Goal: Navigation & Orientation: Find specific page/section

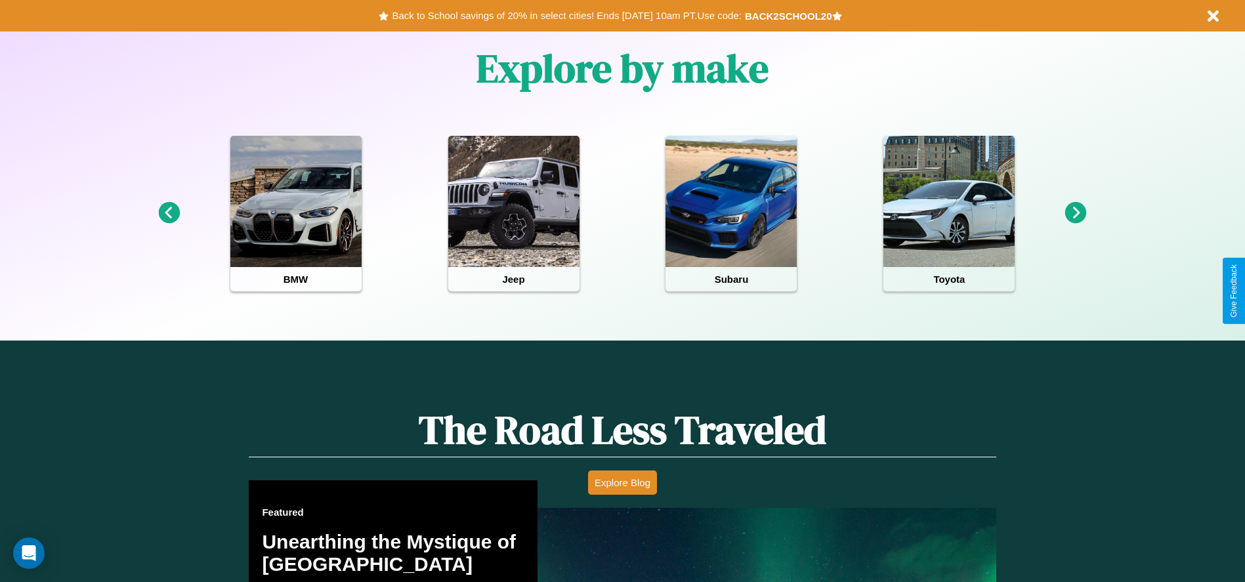
scroll to position [585, 0]
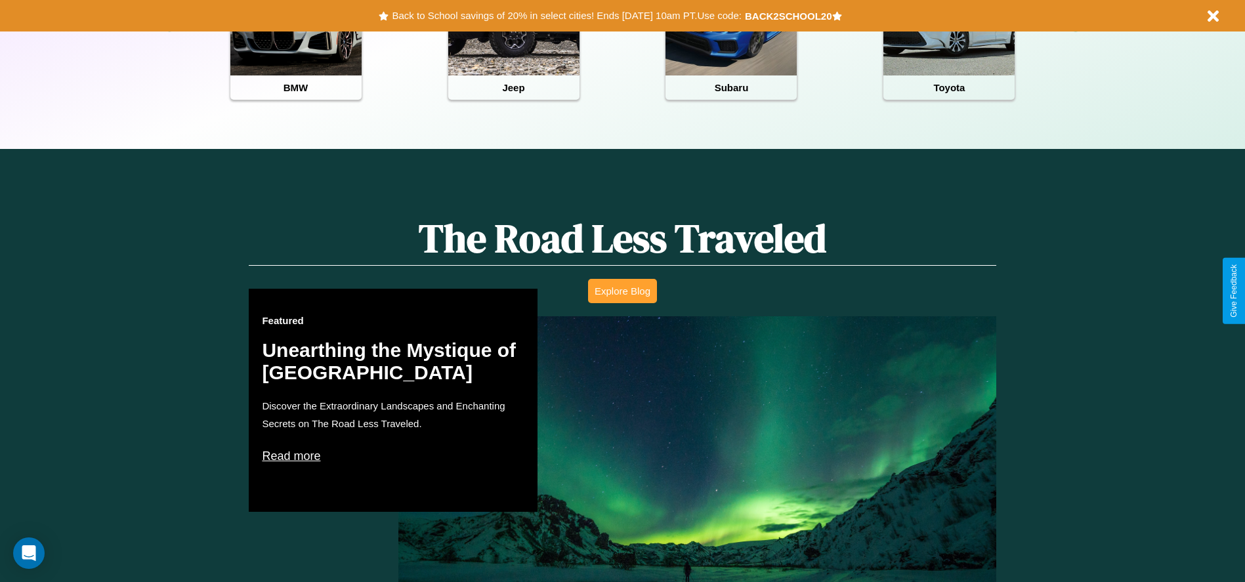
click at [622, 291] on button "Explore Blog" at bounding box center [622, 291] width 69 height 24
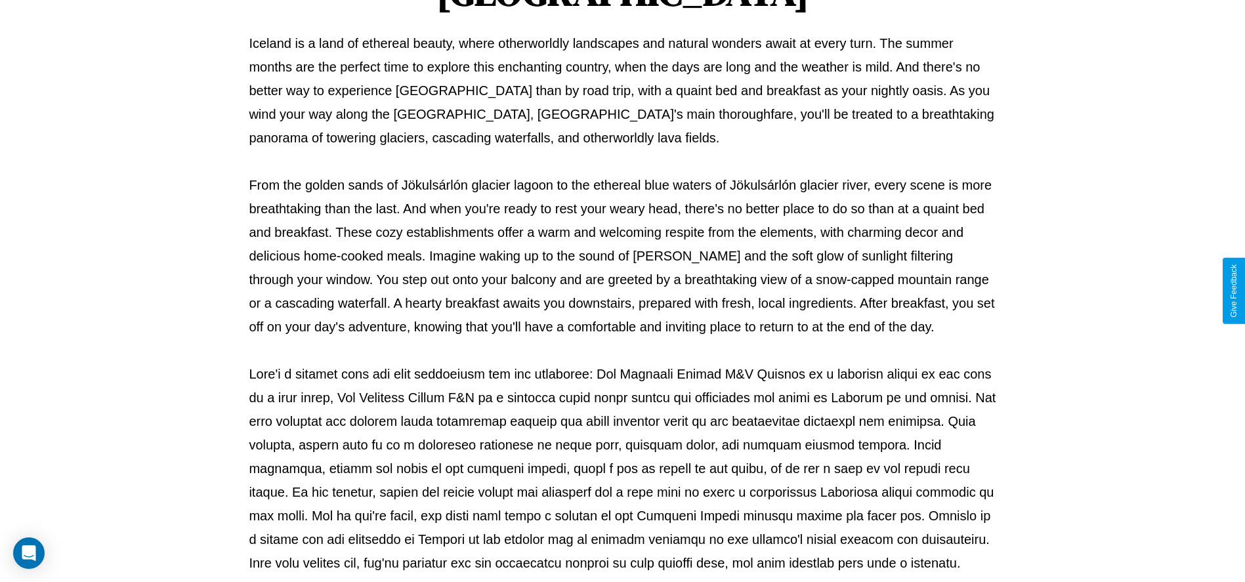
scroll to position [435, 0]
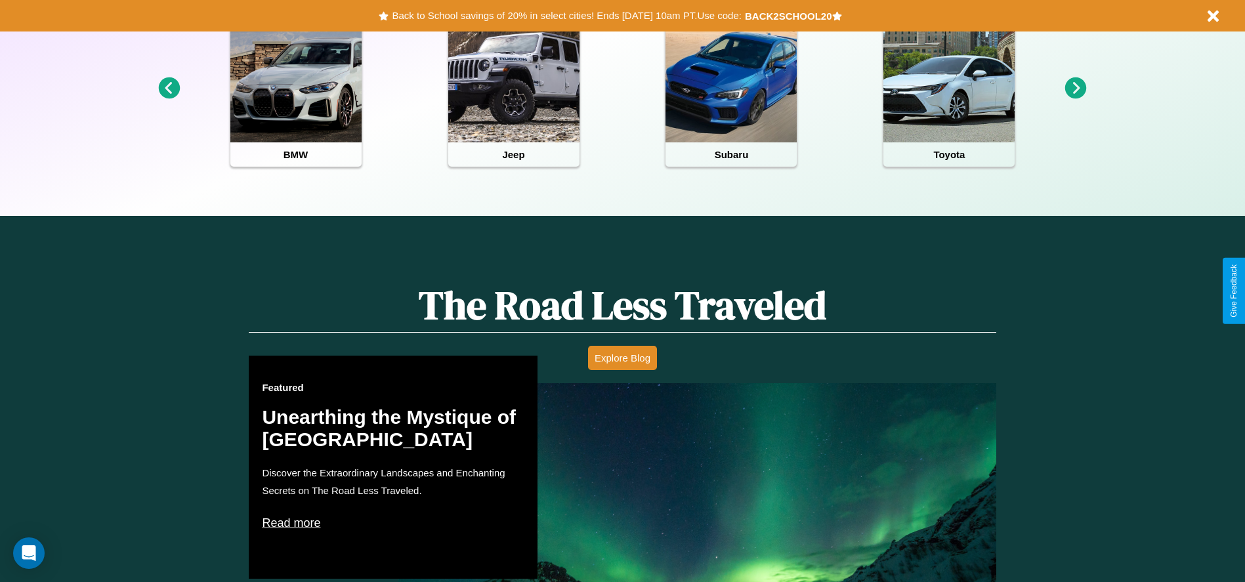
scroll to position [272, 0]
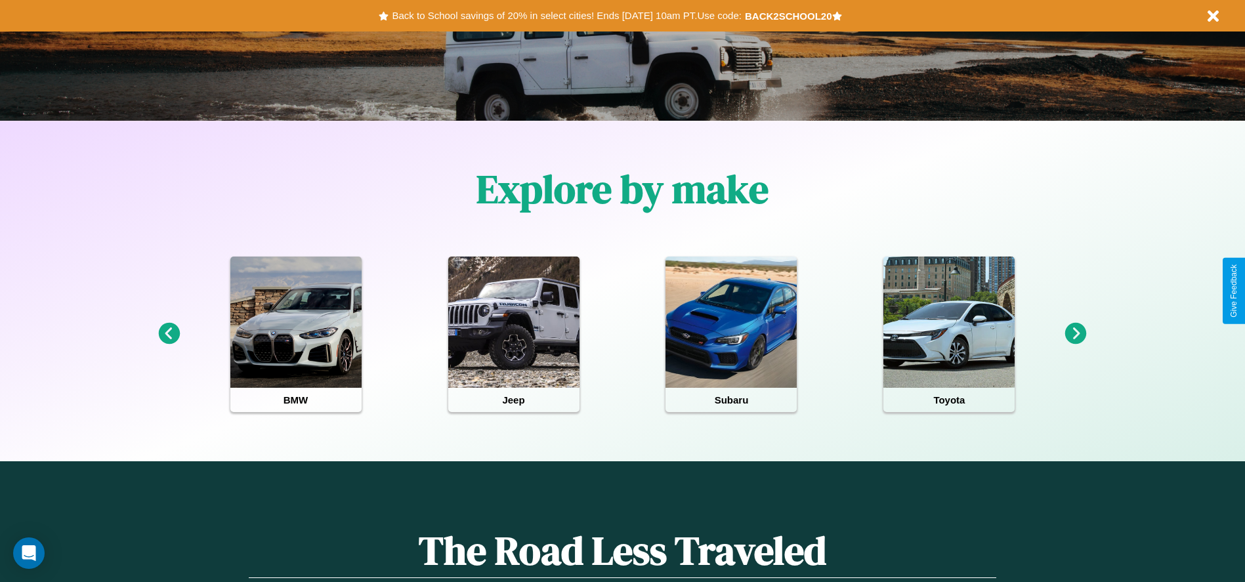
click at [169, 334] on icon at bounding box center [169, 334] width 22 height 22
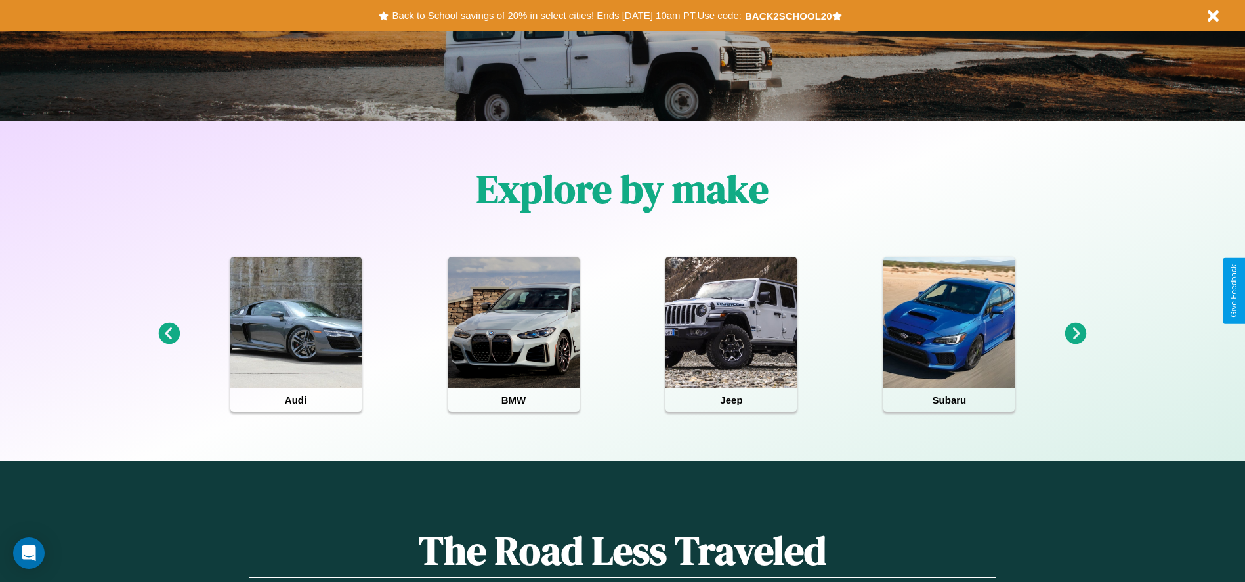
click at [1076, 334] on icon at bounding box center [1076, 334] width 22 height 22
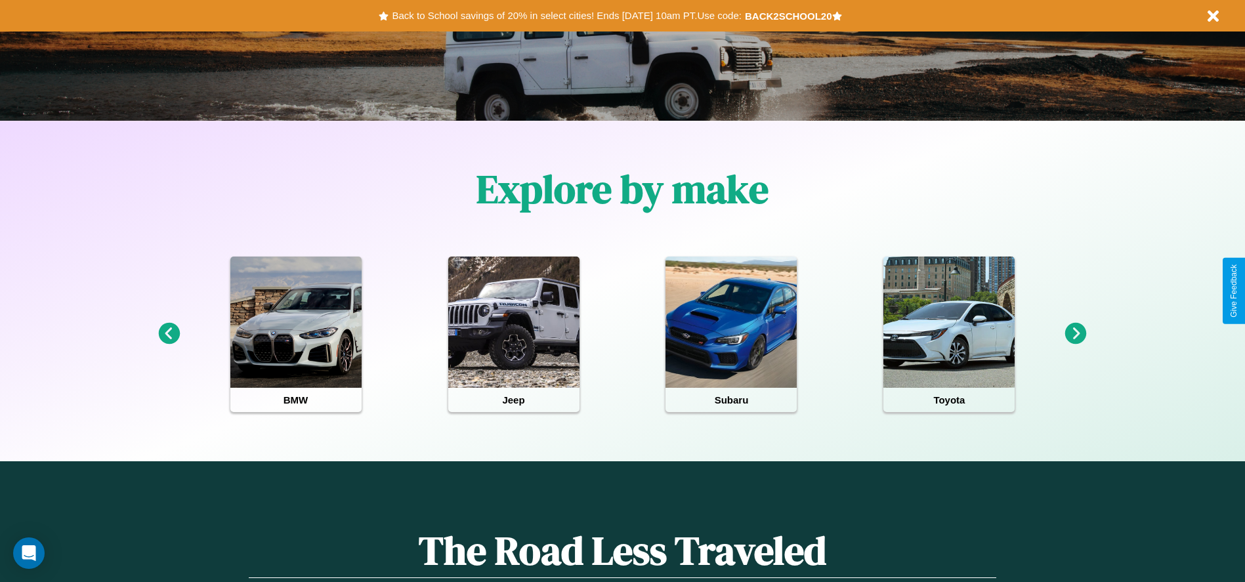
click at [1076, 334] on icon at bounding box center [1076, 334] width 22 height 22
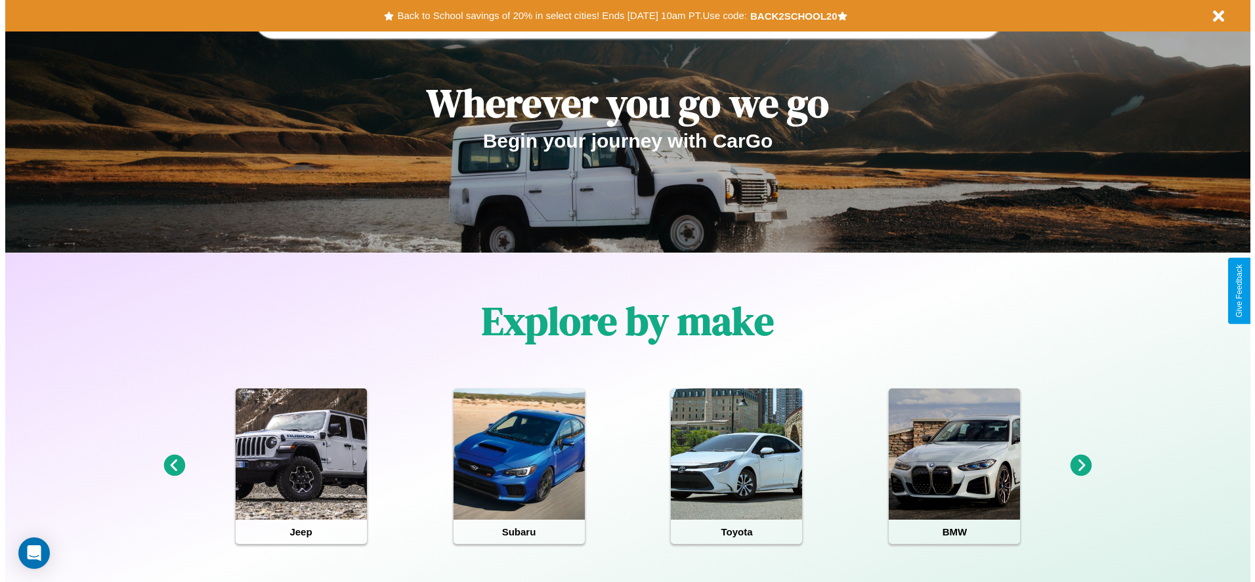
scroll to position [0, 0]
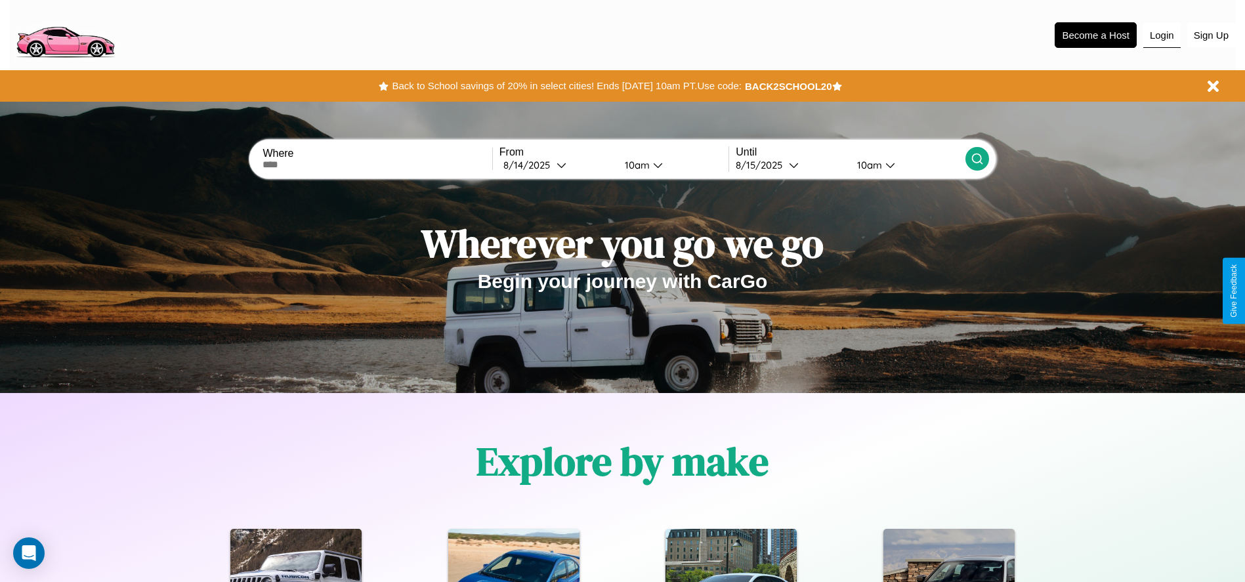
click at [1162, 35] on button "Login" at bounding box center [1162, 35] width 37 height 25
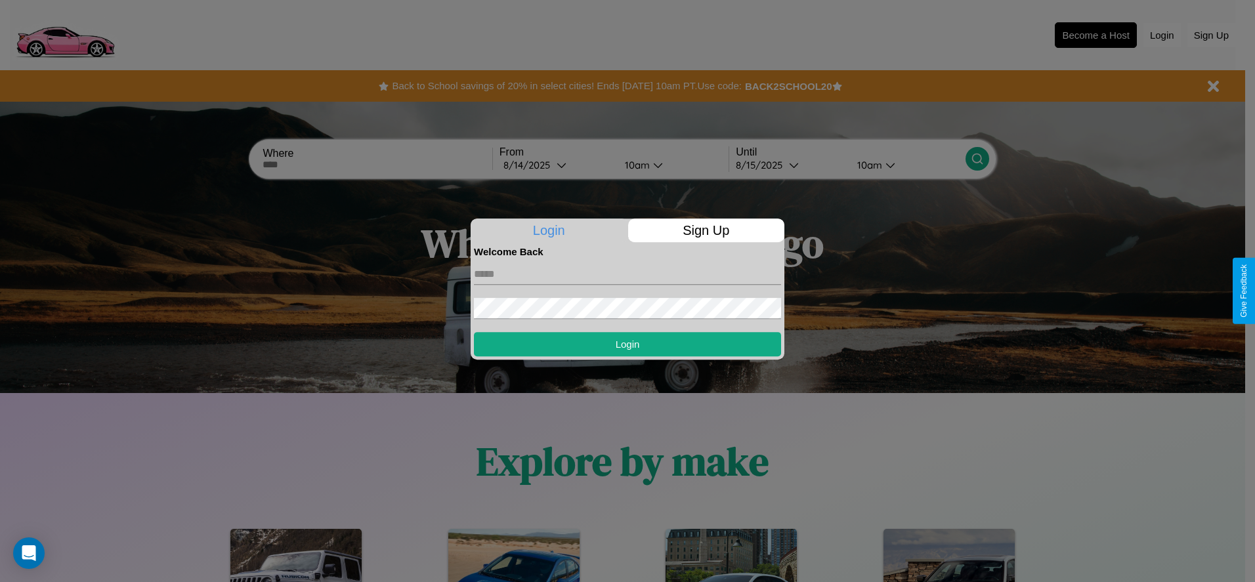
click at [628, 274] on input "text" at bounding box center [627, 274] width 307 height 21
type input "**********"
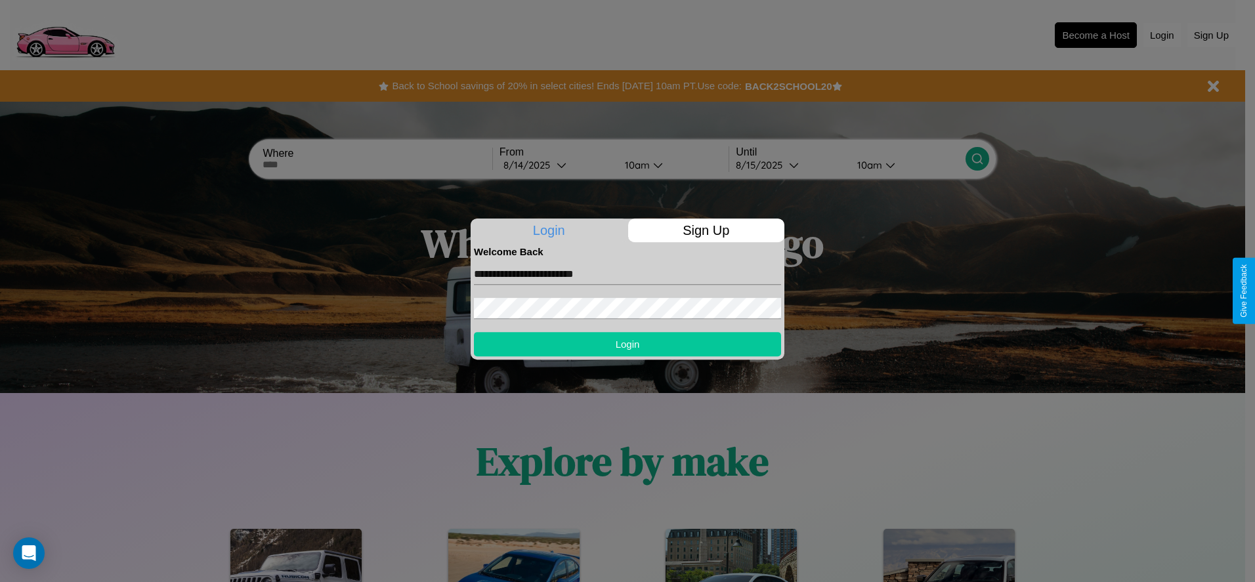
click at [628, 344] on button "Login" at bounding box center [627, 344] width 307 height 24
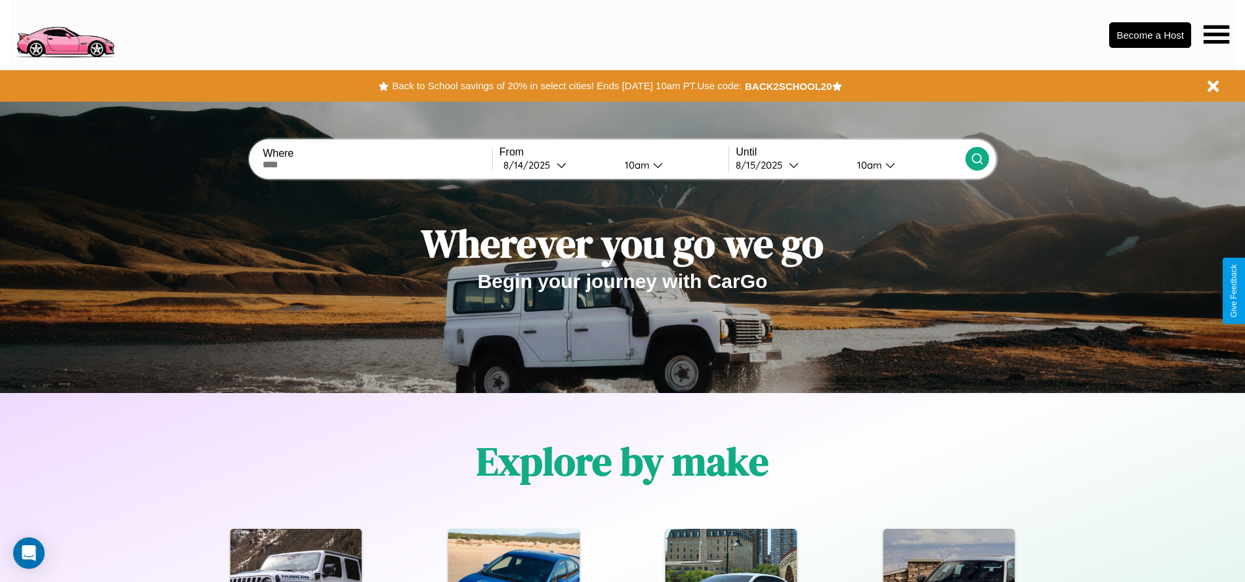
click at [1216, 34] on icon at bounding box center [1217, 34] width 26 height 18
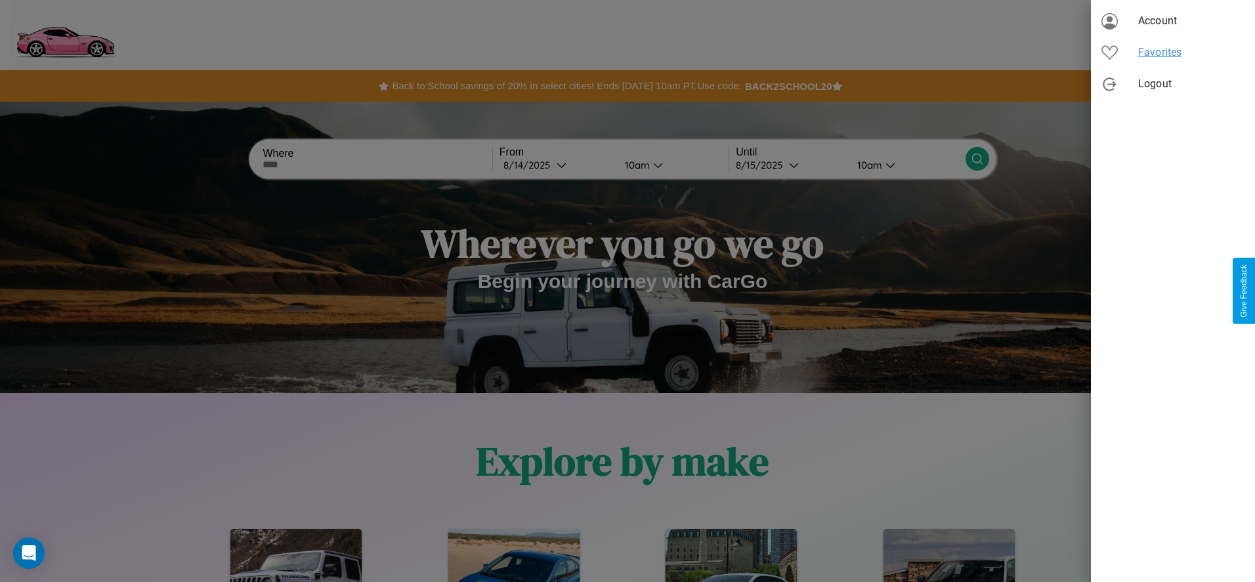
click at [1173, 53] on span "Favorites" at bounding box center [1191, 53] width 106 height 16
